Goal: Obtain resource: Download file/media

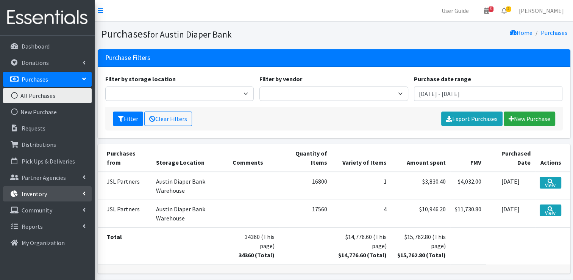
click at [43, 198] on link "Inventory" at bounding box center [47, 193] width 89 height 15
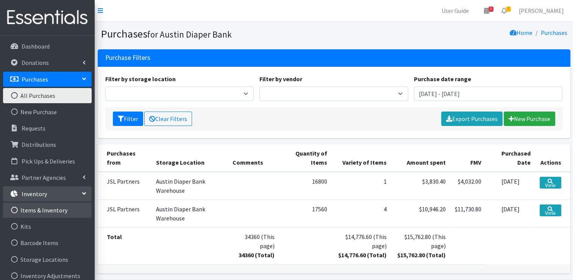
click at [43, 209] on link "Items & Inventory" at bounding box center [47, 209] width 89 height 15
click at [42, 209] on link "Items & Inventory" at bounding box center [47, 209] width 89 height 15
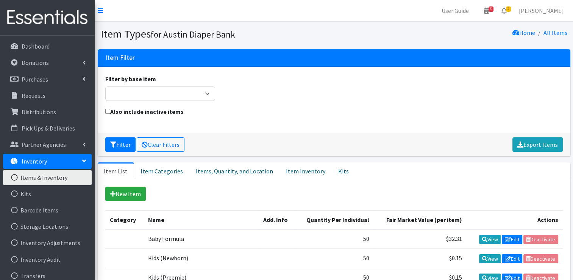
scroll to position [38, 0]
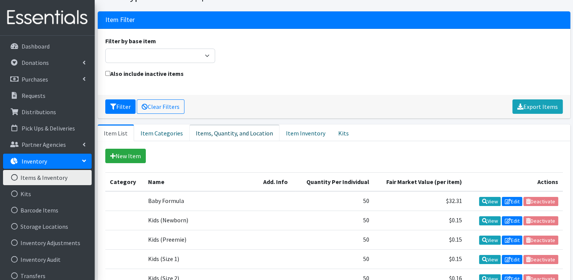
click at [230, 133] on link "Items, Quantity, and Location" at bounding box center [235, 132] width 90 height 17
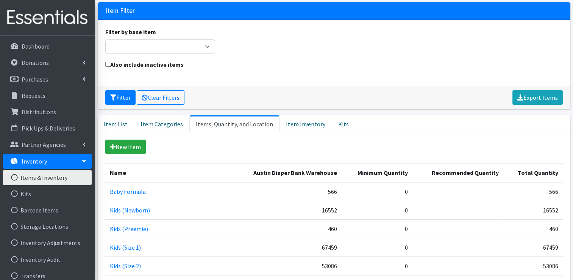
scroll to position [0, 0]
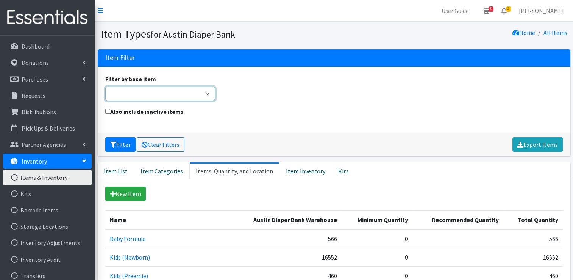
click at [184, 92] on select "Adult Briefs (Large/X-Large) Adult Briefs (Medium/Large) Adult Briefs (Small/Me…" at bounding box center [160, 93] width 110 height 14
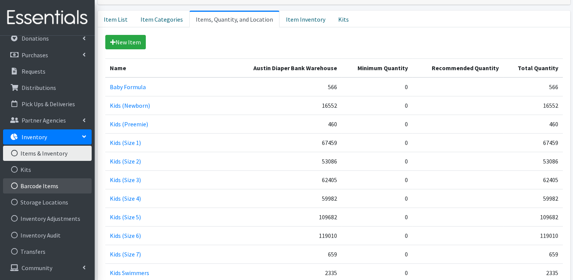
scroll to position [39, 0]
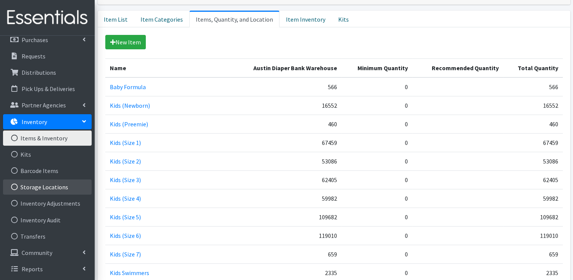
click at [60, 187] on link "Storage Locations" at bounding box center [47, 186] width 89 height 15
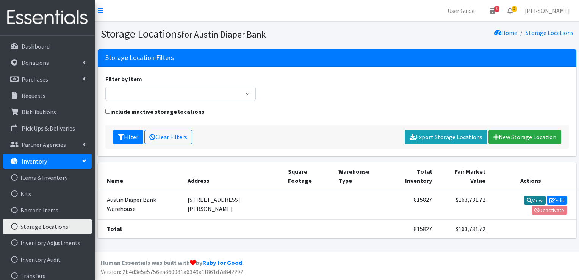
click at [526, 196] on link "View" at bounding box center [535, 200] width 22 height 9
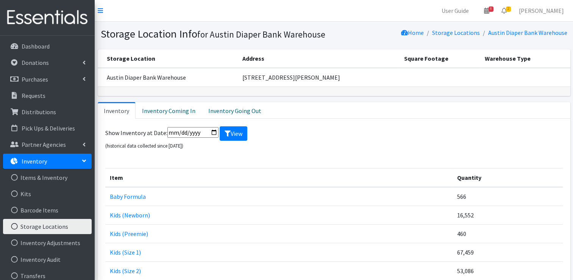
click at [212, 132] on input "date" at bounding box center [193, 132] width 51 height 11
click at [215, 130] on input "2024-01-01" at bounding box center [193, 132] width 51 height 11
type input "[DATE]"
click at [237, 133] on button "View" at bounding box center [234, 133] width 28 height 14
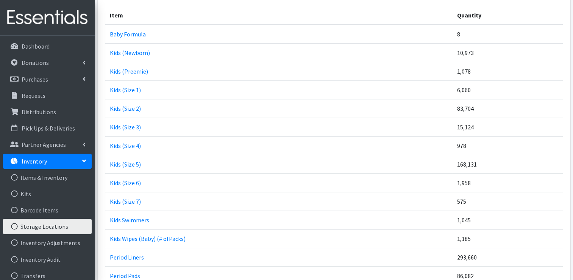
scroll to position [76, 0]
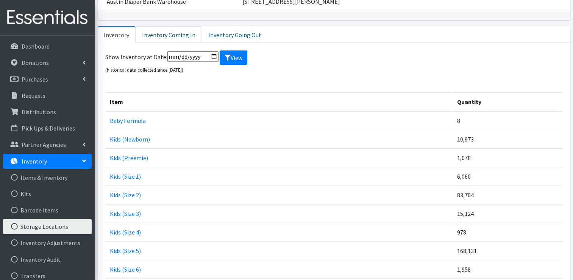
click at [169, 34] on link "Inventory Coming In" at bounding box center [169, 34] width 66 height 17
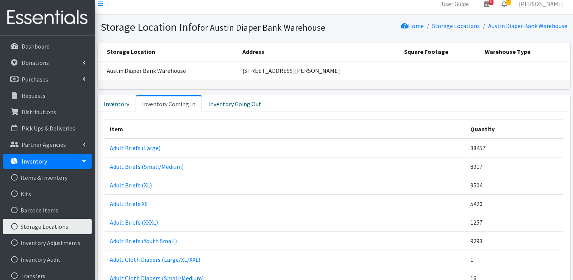
scroll to position [0, 0]
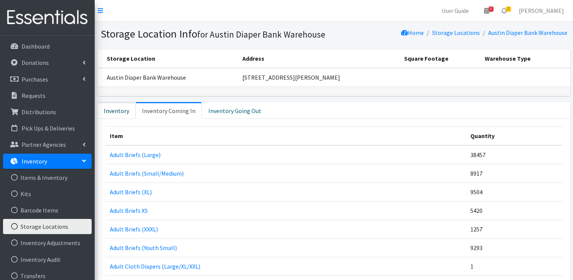
click at [114, 104] on link "Inventory" at bounding box center [117, 110] width 38 height 17
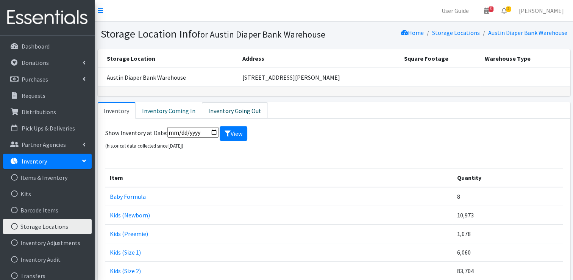
click at [214, 104] on link "Inventory Going Out" at bounding box center [235, 110] width 66 height 17
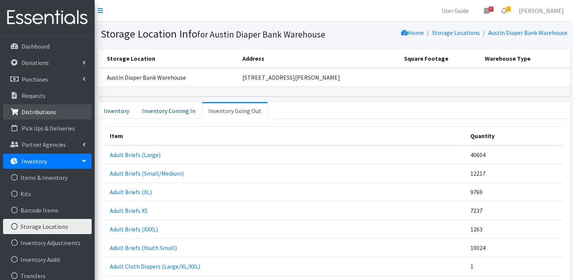
click at [58, 119] on link "Distributions" at bounding box center [47, 111] width 89 height 15
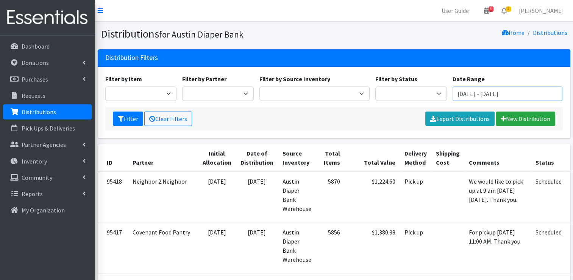
click at [486, 93] on input "[DATE] - [DATE]" at bounding box center [508, 93] width 110 height 14
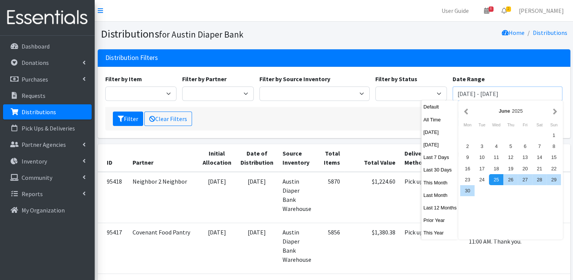
click at [486, 93] on input "June 25, 2025 - September 25, 2025" at bounding box center [508, 93] width 110 height 14
click at [434, 219] on button "Prior Year" at bounding box center [440, 220] width 37 height 11
type input "January 1, 2024 - December 31, 2024"
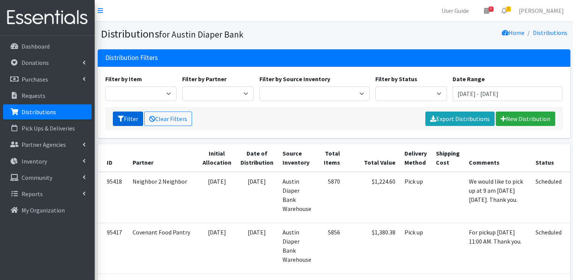
click at [118, 119] on icon "submit" at bounding box center [121, 119] width 6 height 6
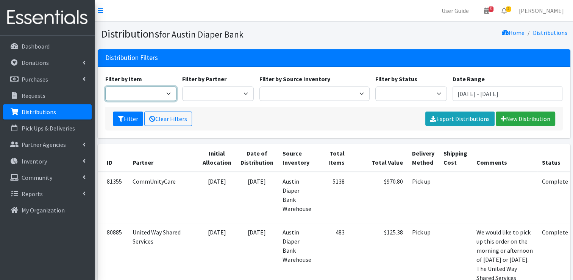
click at [164, 95] on select "Adult Briefs (Large) Adult Briefs (Small/Medium) Adult Briefs (XL) Adult Briefs…" at bounding box center [141, 93] width 72 height 14
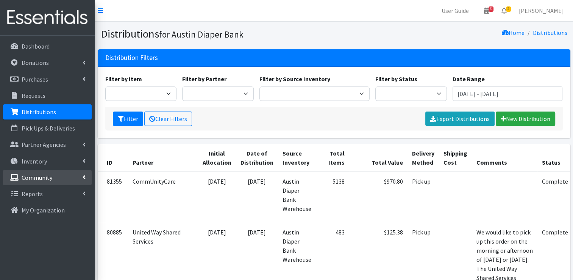
click at [41, 179] on p "Community" at bounding box center [37, 178] width 31 height 8
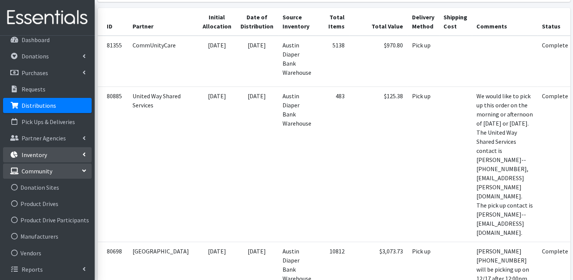
scroll to position [152, 0]
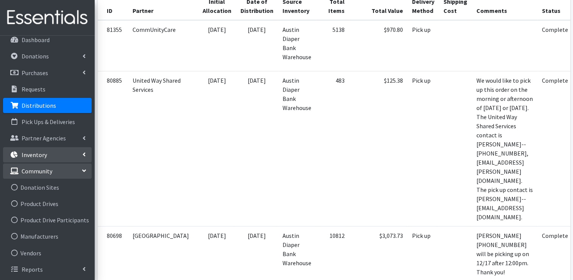
click at [35, 153] on p "Inventory" at bounding box center [34, 155] width 25 height 8
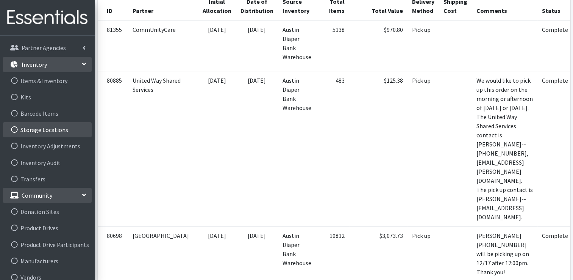
scroll to position [83, 0]
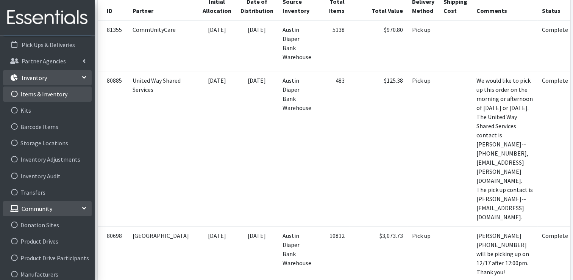
click at [53, 93] on link "Items & Inventory" at bounding box center [47, 93] width 89 height 15
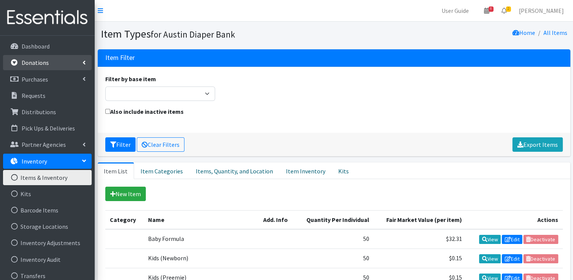
click at [50, 61] on link "Donations" at bounding box center [47, 62] width 89 height 15
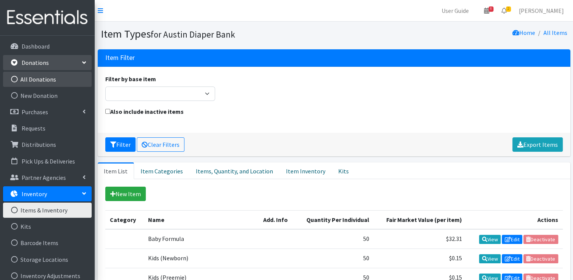
click at [50, 78] on link "All Donations" at bounding box center [47, 79] width 89 height 15
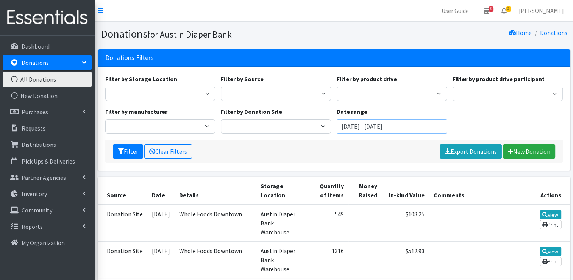
click at [370, 127] on input "[DATE] - [DATE]" at bounding box center [392, 126] width 110 height 14
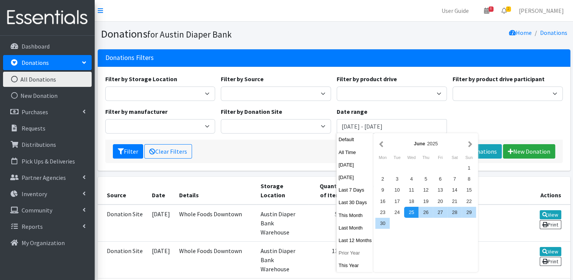
click at [350, 252] on button "Prior Year" at bounding box center [355, 252] width 37 height 11
type input "[DATE] - [DATE]"
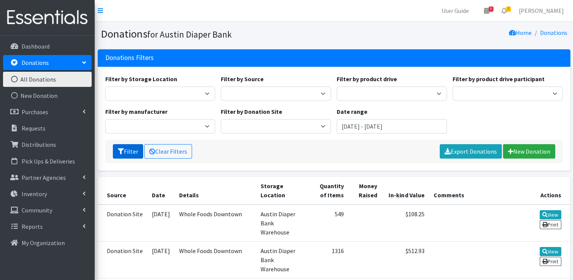
click at [128, 152] on button "Filter" at bounding box center [128, 151] width 30 height 14
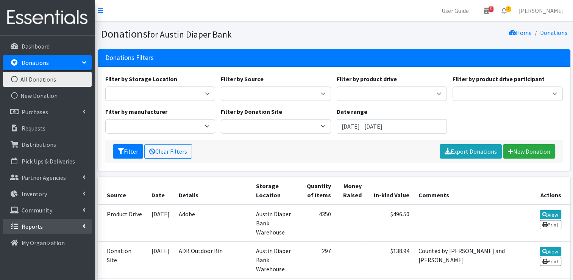
click at [40, 226] on p "Reports" at bounding box center [32, 226] width 21 height 8
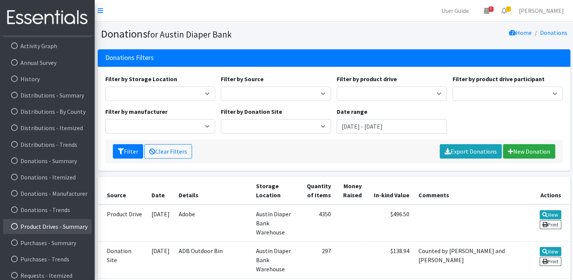
scroll to position [203, 0]
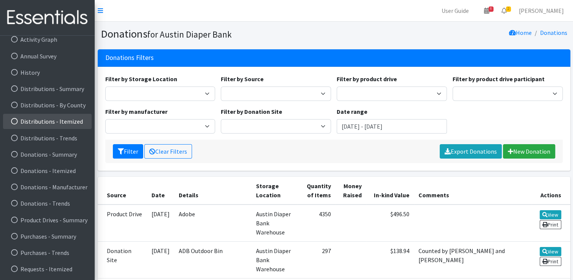
click at [42, 125] on link "Distributions - Itemized" at bounding box center [47, 121] width 89 height 15
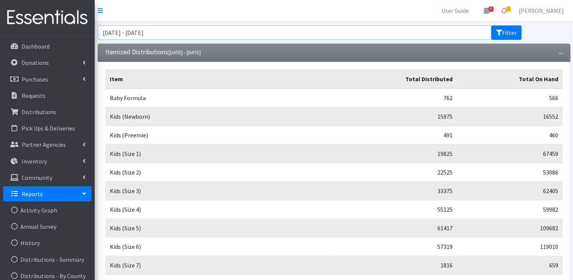
click at [247, 38] on input "[DATE] - [DATE]" at bounding box center [295, 32] width 394 height 14
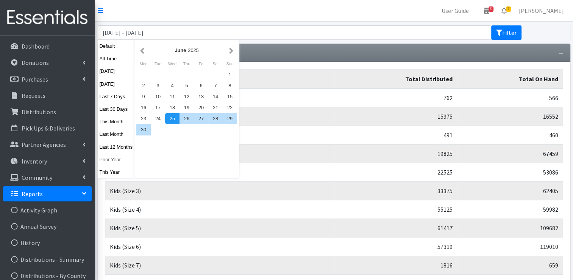
click at [112, 163] on button "Prior Year" at bounding box center [116, 159] width 37 height 11
type input "[DATE] - [DATE]"
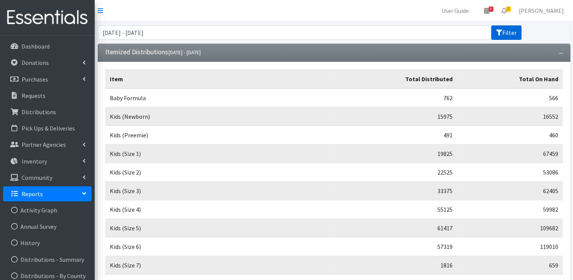
click at [508, 33] on button "Filter" at bounding box center [507, 32] width 30 height 14
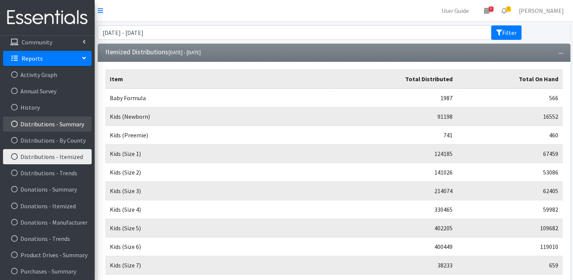
scroll to position [152, 0]
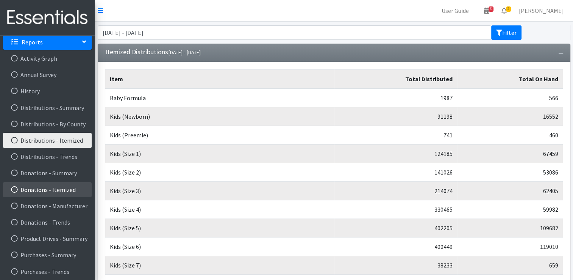
click at [51, 192] on link "Donations - Itemized" at bounding box center [47, 189] width 89 height 15
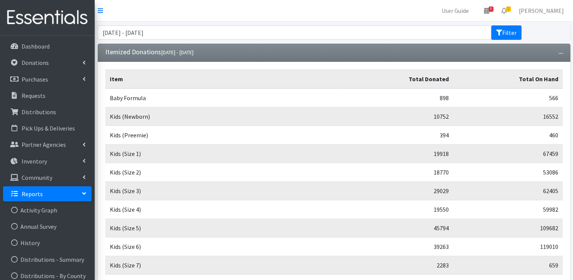
click at [150, 23] on div "[DATE] - [DATE] Filter" at bounding box center [334, 33] width 479 height 22
click at [149, 31] on input "June 25, 2025 - September 25, 2025" at bounding box center [295, 32] width 394 height 14
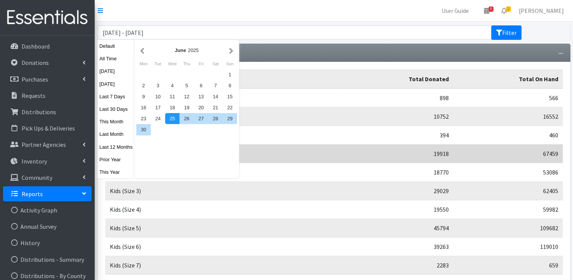
click at [114, 161] on button "Prior Year" at bounding box center [116, 159] width 37 height 11
type input "January 1, 2024 - December 31, 2024"
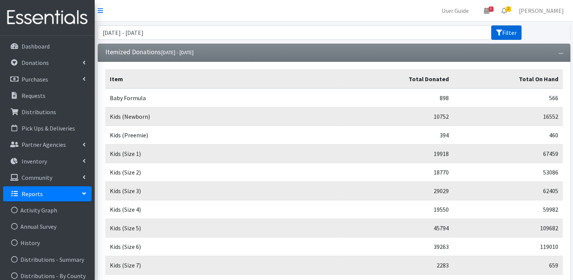
click at [501, 35] on icon "submit" at bounding box center [500, 33] width 6 height 6
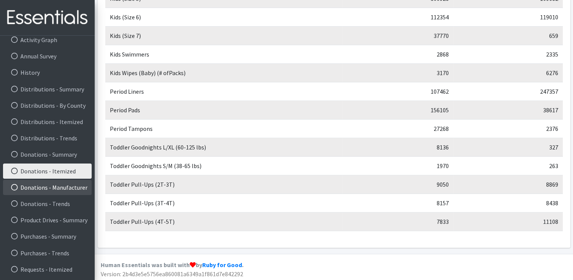
scroll to position [230, 0]
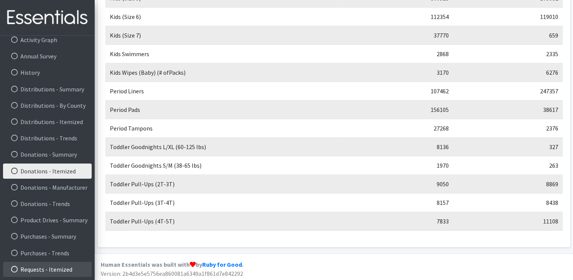
click at [58, 269] on link "Requests - Itemized" at bounding box center [47, 269] width 89 height 15
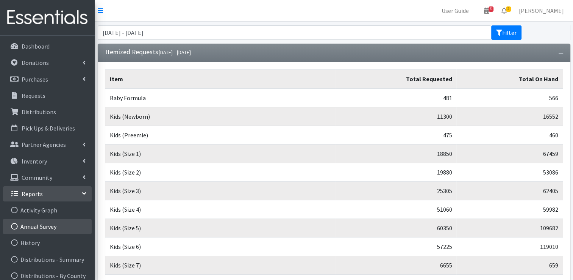
scroll to position [170, 0]
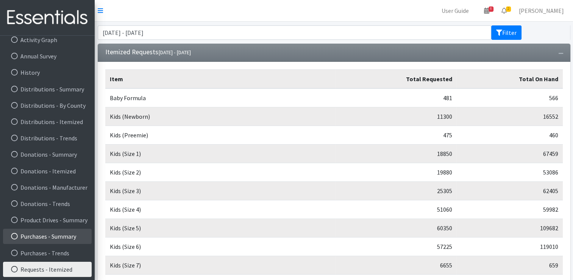
click at [56, 237] on link "Purchases - Summary" at bounding box center [47, 236] width 89 height 15
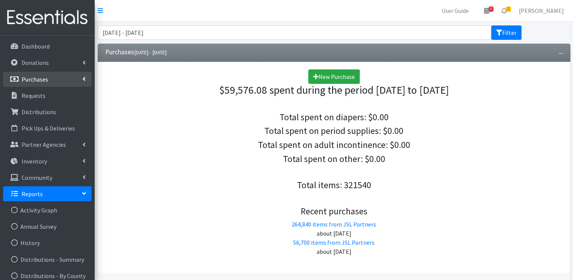
click at [69, 74] on link "Purchases" at bounding box center [47, 79] width 89 height 15
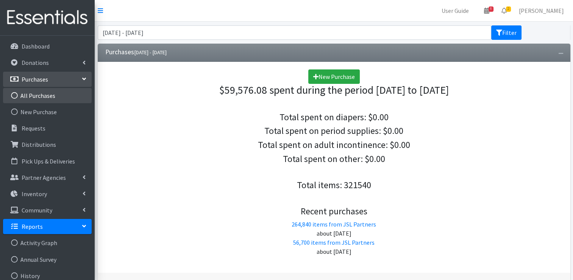
click at [74, 96] on link "All Purchases" at bounding box center [47, 95] width 89 height 15
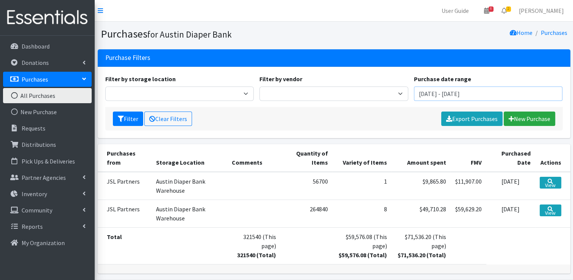
click at [510, 86] on input "June 25, 2025 - September 25, 2025" at bounding box center [488, 93] width 149 height 14
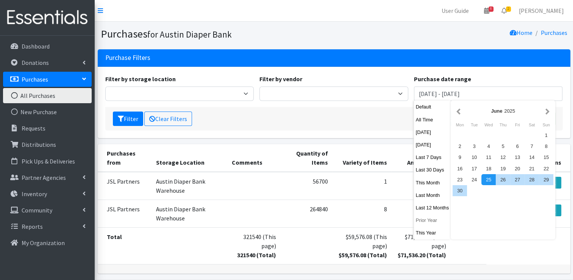
click at [426, 222] on button "Prior Year" at bounding box center [432, 220] width 37 height 11
type input "[DATE] - [DATE]"
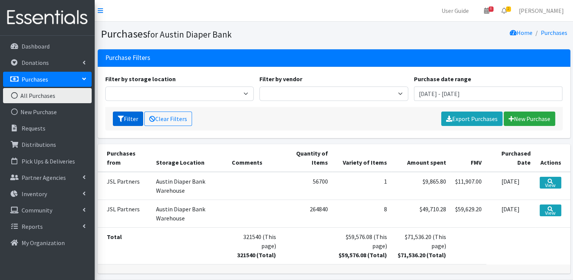
click at [129, 122] on button "Filter" at bounding box center [128, 118] width 30 height 14
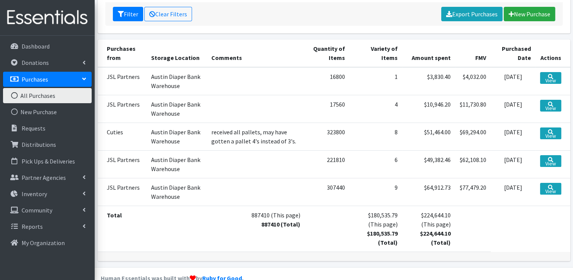
scroll to position [119, 0]
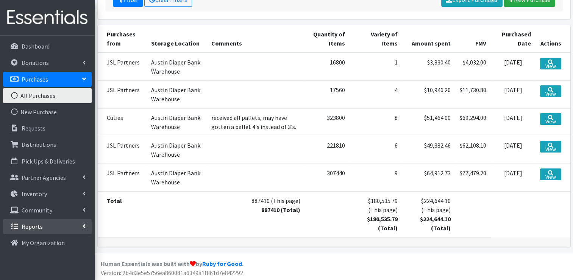
click at [49, 227] on link "Reports" at bounding box center [47, 226] width 89 height 15
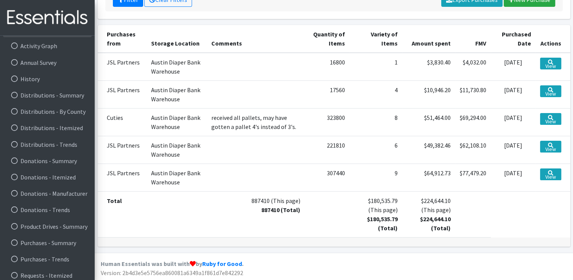
scroll to position [203, 0]
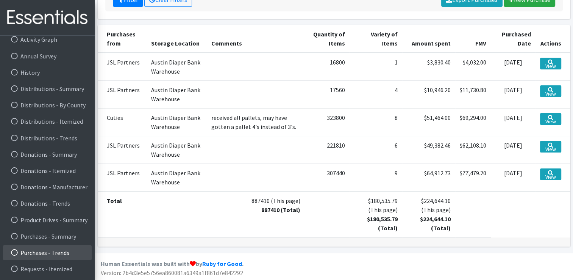
click at [44, 248] on link "Purchases - Trends" at bounding box center [47, 252] width 89 height 15
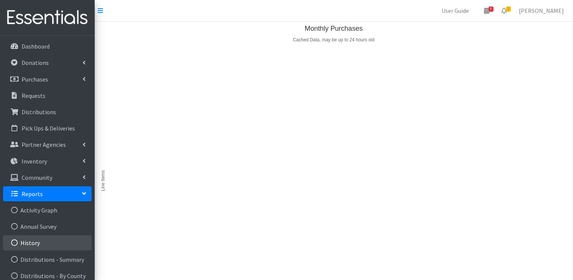
click at [42, 237] on link "History" at bounding box center [47, 242] width 89 height 15
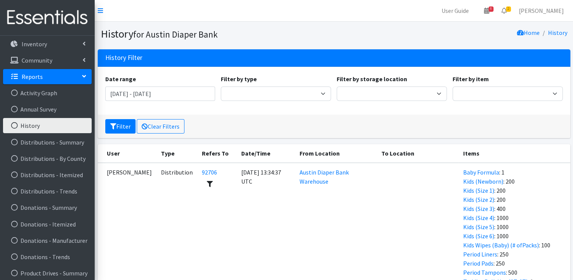
scroll to position [170, 0]
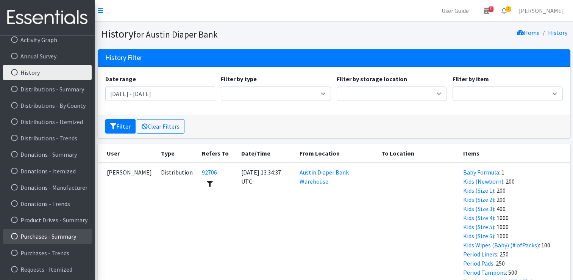
click at [43, 236] on link "Purchases - Summary" at bounding box center [47, 236] width 89 height 15
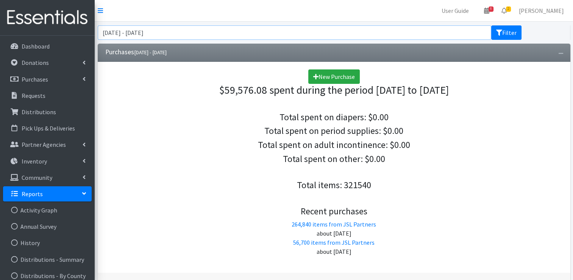
click at [230, 32] on input "June 25, 2025 - September 25, 2025" at bounding box center [295, 32] width 394 height 14
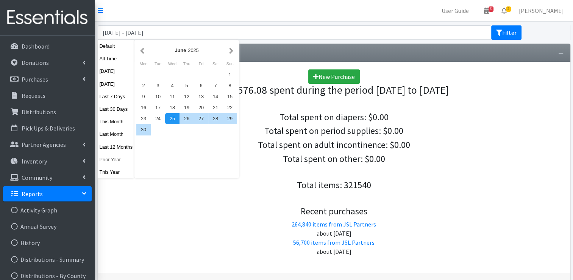
click at [121, 163] on button "Prior Year" at bounding box center [116, 159] width 37 height 11
type input "[DATE] - [DATE]"
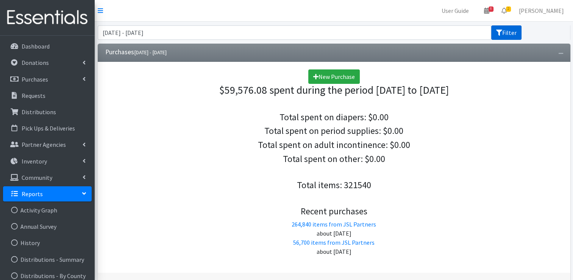
click at [510, 33] on button "Filter" at bounding box center [507, 32] width 30 height 14
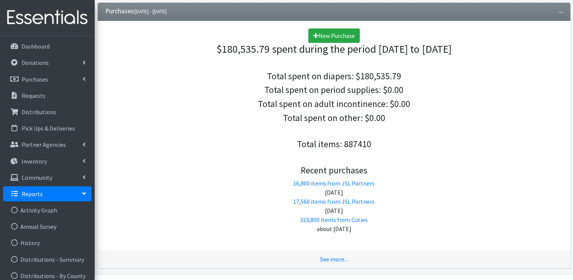
scroll to position [64, 0]
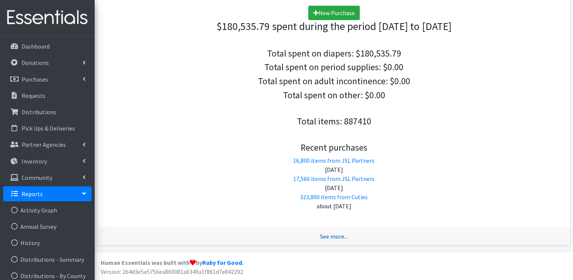
click at [339, 236] on link "See more..." at bounding box center [334, 236] width 28 height 8
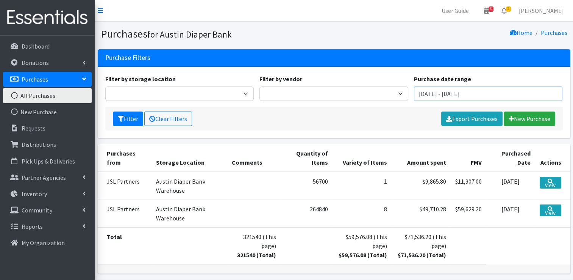
click at [425, 96] on input "June 25, 2025 - September 25, 2025" at bounding box center [488, 93] width 149 height 14
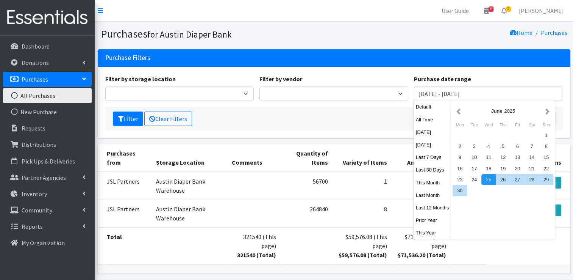
click at [423, 219] on button "Prior Year" at bounding box center [432, 220] width 37 height 11
type input "[DATE] - [DATE]"
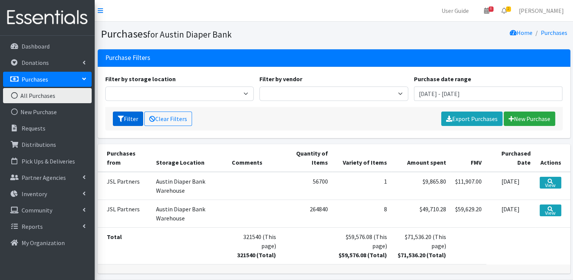
click at [130, 117] on button "Filter" at bounding box center [128, 118] width 30 height 14
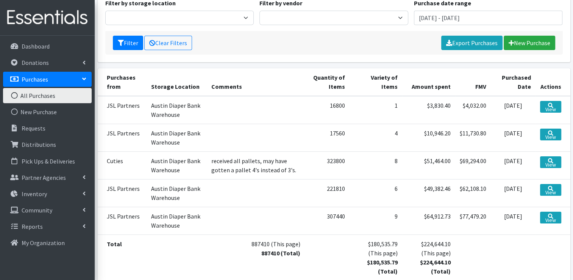
scroll to position [119, 0]
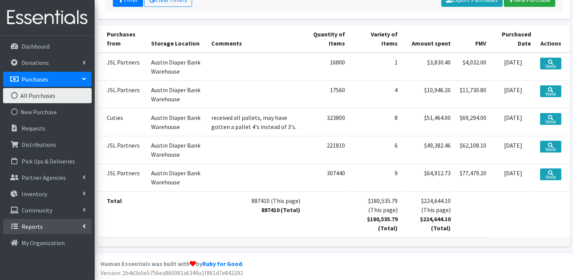
click at [44, 223] on link "Reports" at bounding box center [47, 226] width 89 height 15
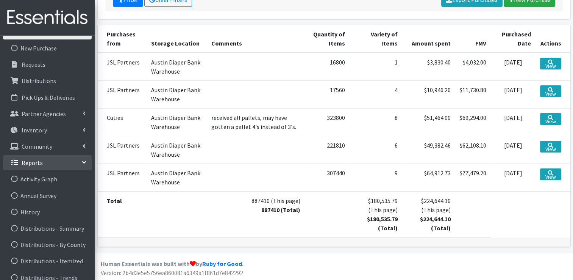
scroll to position [203, 0]
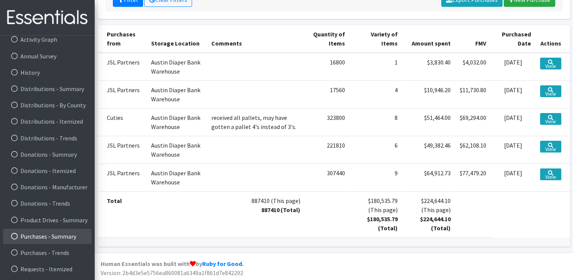
click at [55, 237] on link "Purchases - Summary" at bounding box center [47, 236] width 89 height 15
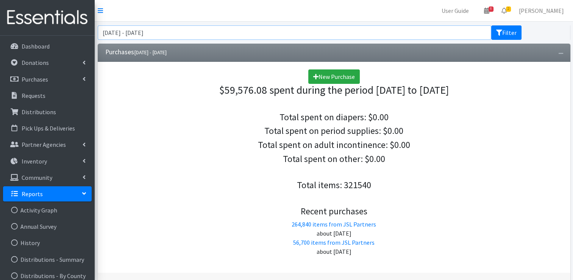
click at [232, 34] on input "[DATE] - [DATE]" at bounding box center [295, 32] width 394 height 14
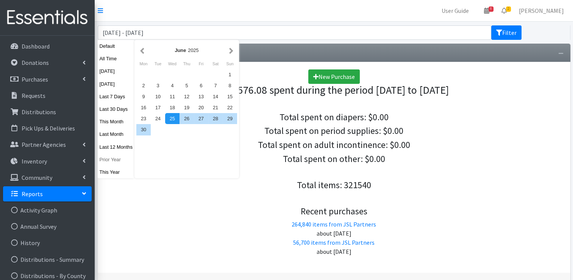
click at [113, 161] on button "Prior Year" at bounding box center [116, 159] width 37 height 11
type input "[DATE] - [DATE]"
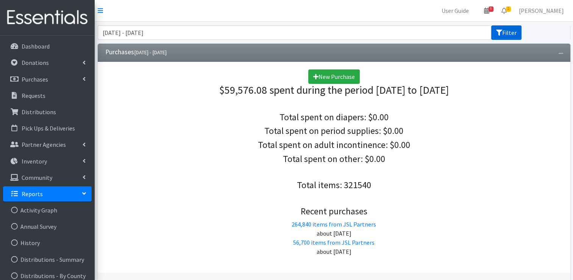
click at [502, 33] on icon "submit" at bounding box center [500, 33] width 6 height 6
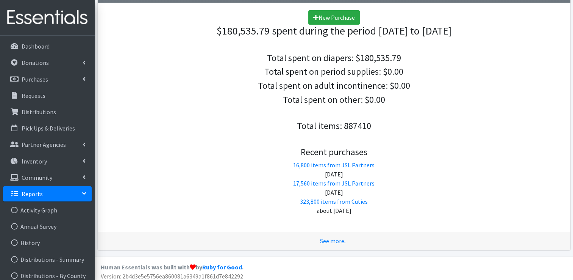
scroll to position [64, 0]
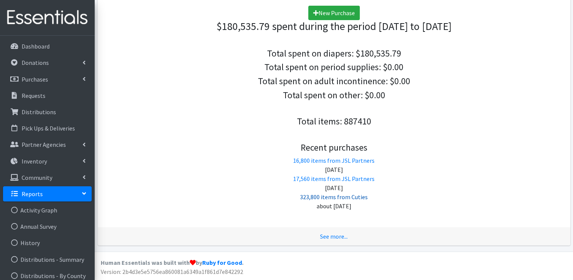
click at [348, 198] on link "323,800 items from Cuties" at bounding box center [334, 197] width 68 height 8
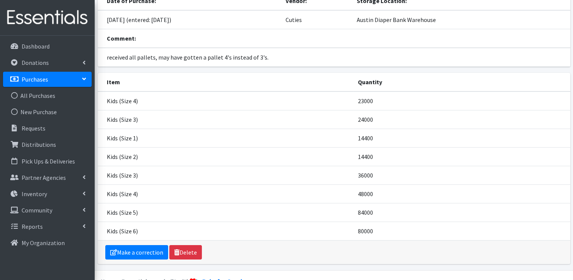
scroll to position [74, 0]
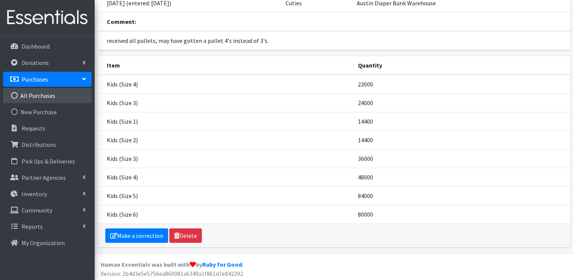
click at [55, 96] on link "All Purchases" at bounding box center [47, 95] width 89 height 15
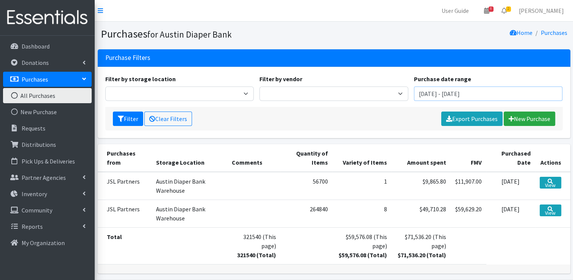
click at [477, 91] on input "June 25, 2025 - September 25, 2025" at bounding box center [488, 93] width 149 height 14
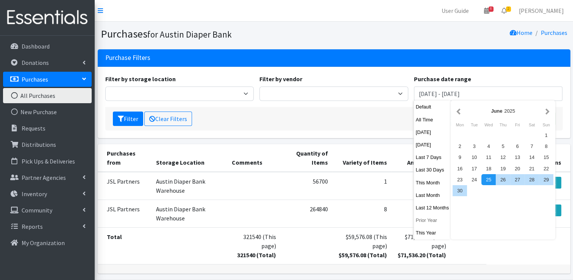
click at [428, 219] on button "Prior Year" at bounding box center [432, 220] width 37 height 11
type input "January 1, 2024 - December 31, 2024"
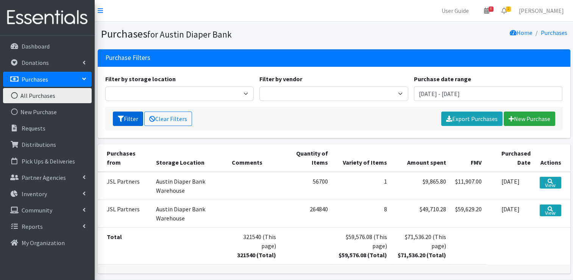
click at [131, 114] on button "Filter" at bounding box center [128, 118] width 30 height 14
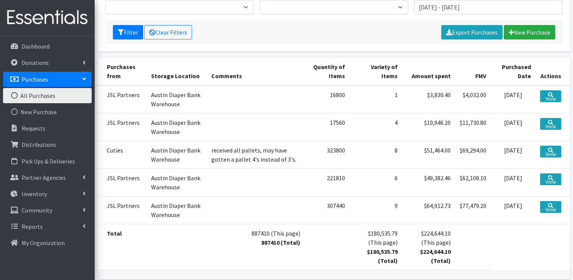
scroll to position [114, 0]
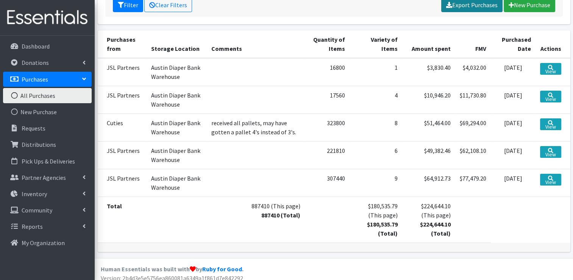
click at [470, 6] on link "Export Purchases" at bounding box center [472, 5] width 61 height 14
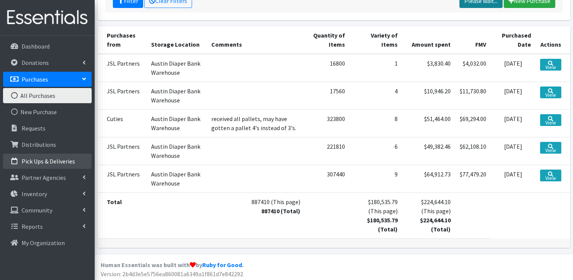
scroll to position [119, 0]
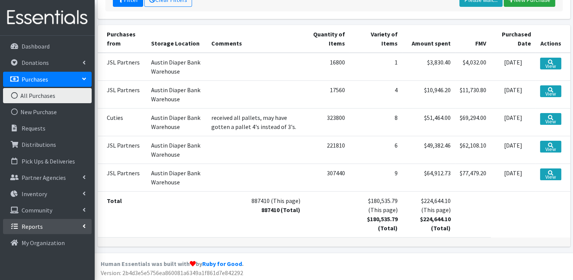
click at [49, 230] on link "Reports" at bounding box center [47, 226] width 89 height 15
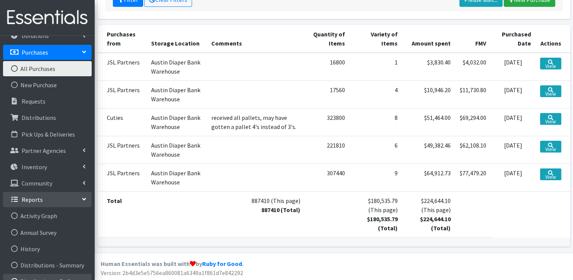
scroll to position [0, 0]
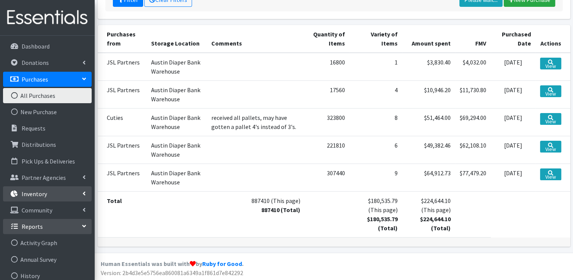
click at [42, 190] on p "Inventory" at bounding box center [34, 194] width 25 height 8
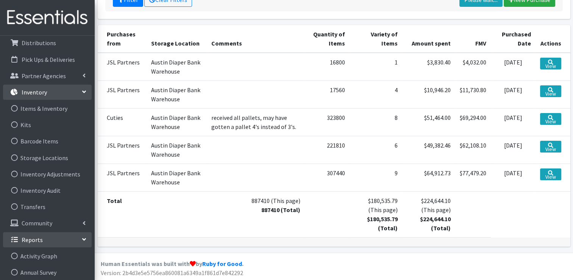
scroll to position [114, 0]
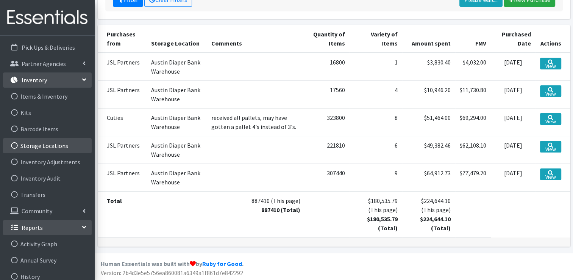
click at [62, 145] on link "Storage Locations" at bounding box center [47, 145] width 89 height 15
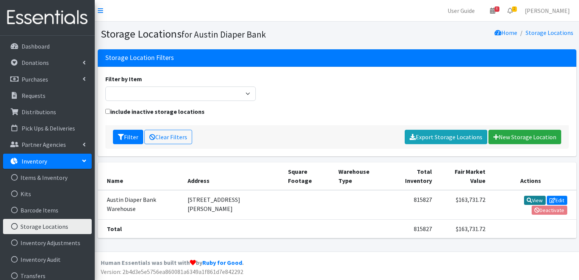
click at [524, 198] on link "View" at bounding box center [535, 200] width 22 height 9
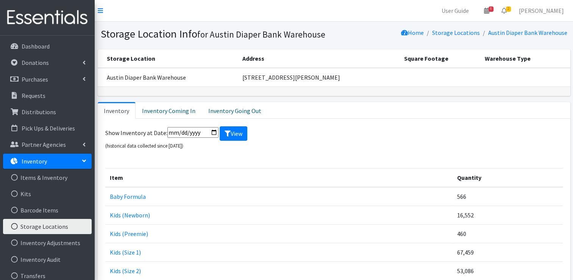
click at [188, 131] on input "date" at bounding box center [193, 132] width 51 height 11
click at [213, 128] on input "date" at bounding box center [193, 132] width 51 height 11
click at [212, 132] on input "2024-12-25" at bounding box center [193, 132] width 51 height 11
type input "2024-12-19"
click at [235, 135] on button "View" at bounding box center [234, 133] width 28 height 14
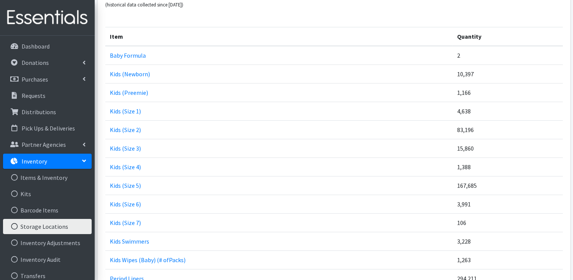
scroll to position [77, 0]
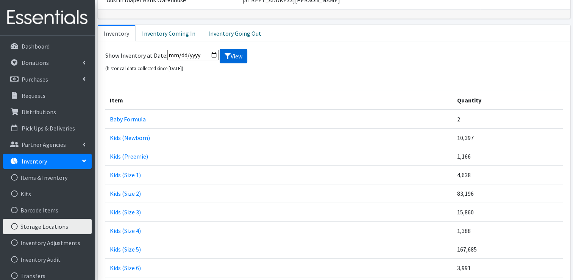
click at [237, 50] on button "View" at bounding box center [234, 56] width 28 height 14
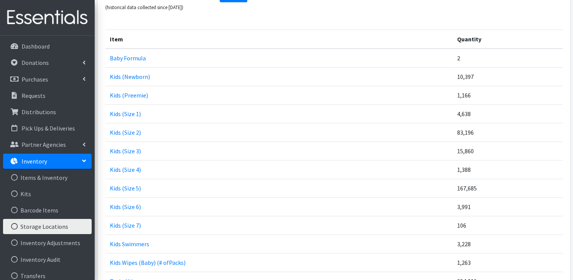
scroll to position [152, 0]
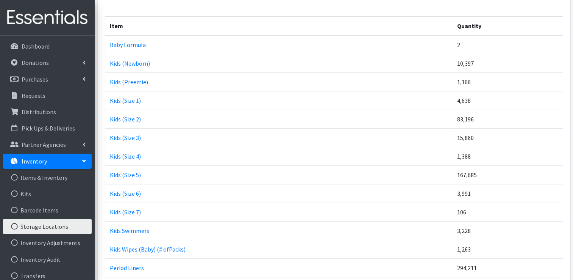
click at [405, 140] on td "Kids (Size 3)" at bounding box center [279, 137] width 348 height 19
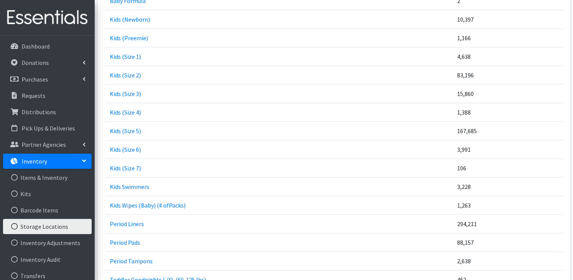
scroll to position [114, 0]
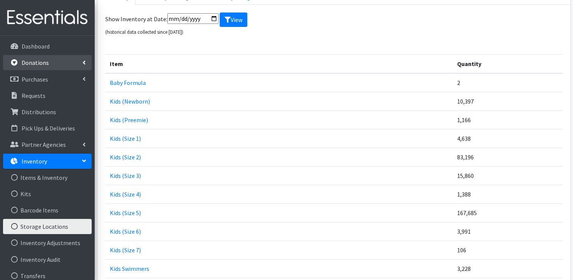
click at [37, 65] on p "Donations" at bounding box center [35, 63] width 27 height 8
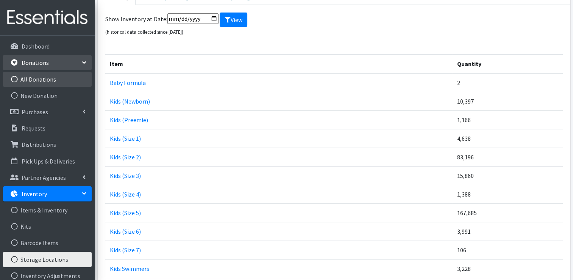
click at [31, 79] on link "All Donations" at bounding box center [47, 79] width 89 height 15
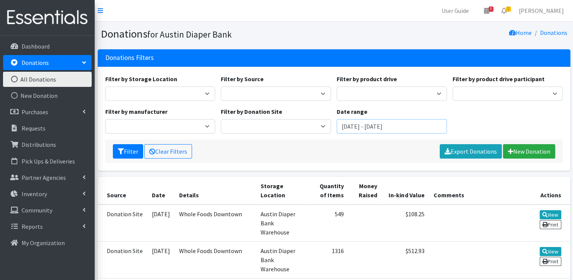
click at [391, 127] on input "June 25, 2025 - September 25, 2025" at bounding box center [392, 126] width 110 height 14
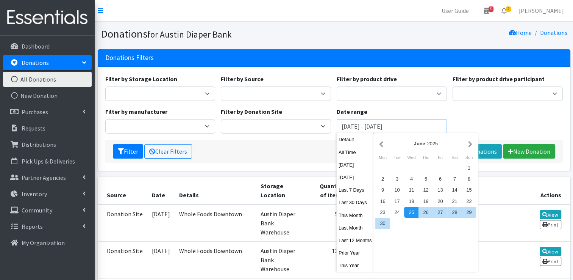
drag, startPoint x: 434, startPoint y: 125, endPoint x: 297, endPoint y: 99, distance: 138.9
click at [297, 99] on div "Filter by Storage Location Austin Diaper Bank Warehouse Filter by Source Donati…" at bounding box center [334, 106] width 464 height 65
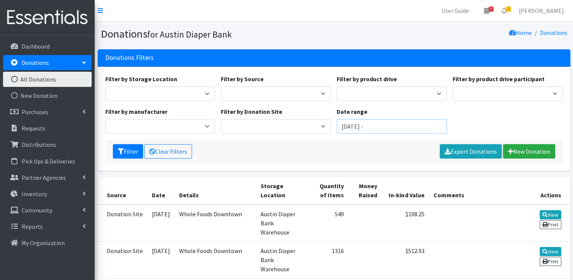
click at [113, 144] on button "Filter" at bounding box center [128, 151] width 30 height 14
drag, startPoint x: 403, startPoint y: 128, endPoint x: 314, endPoint y: 113, distance: 90.8
click at [314, 113] on div "Filter by Storage Location Austin Diaper Bank Warehouse Filter by Source Donati…" at bounding box center [334, 106] width 464 height 65
type input "December 20, 2024 - January 31, 2025"
click at [122, 150] on icon "submit" at bounding box center [121, 151] width 6 height 6
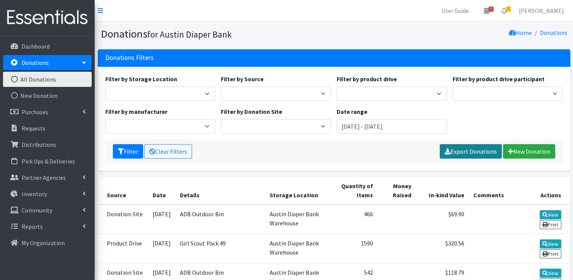
click at [468, 147] on link "Export Donations" at bounding box center [471, 151] width 62 height 14
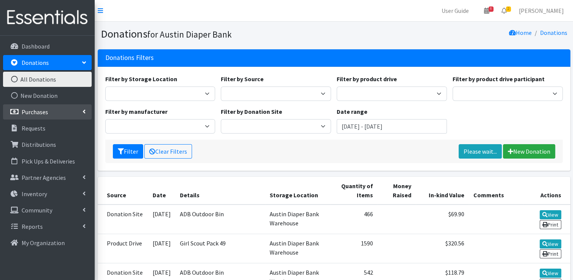
click at [52, 114] on link "Purchases" at bounding box center [47, 111] width 89 height 15
click at [45, 80] on link "All Donations" at bounding box center [47, 79] width 89 height 15
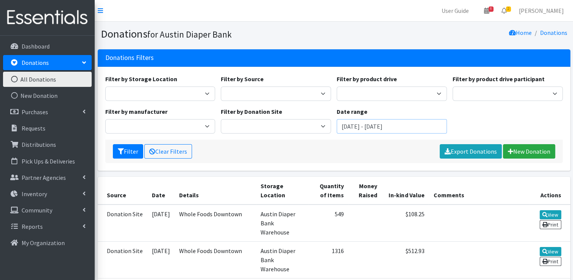
click at [412, 124] on input "[DATE] - [DATE]" at bounding box center [392, 126] width 110 height 14
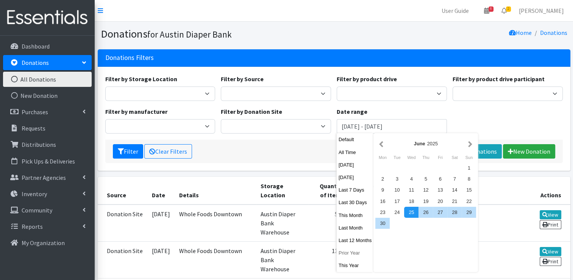
click at [351, 253] on button "Prior Year" at bounding box center [355, 252] width 37 height 11
type input "[DATE] - [DATE]"
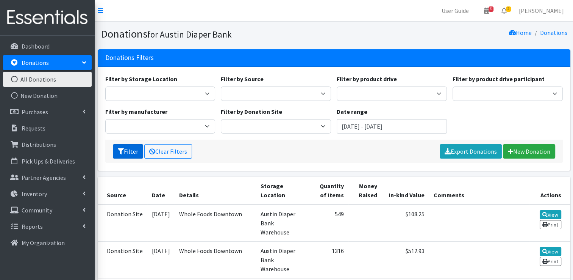
click at [124, 148] on button "Filter" at bounding box center [128, 151] width 30 height 14
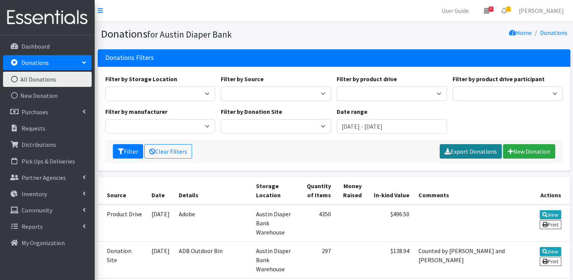
click at [482, 151] on link "Export Donations" at bounding box center [471, 151] width 62 height 14
